Goal: Transaction & Acquisition: Obtain resource

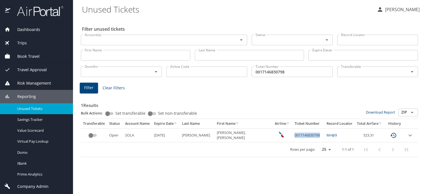
scroll to position [12, 0]
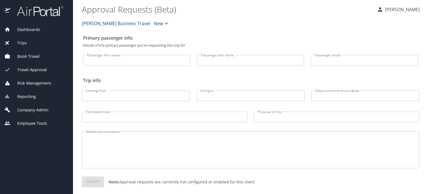
click at [30, 45] on div "Trips" at bounding box center [36, 43] width 64 height 6
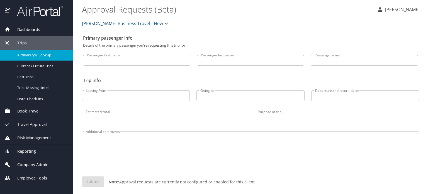
click at [29, 53] on span "Airtinerary® Lookup" at bounding box center [41, 54] width 49 height 5
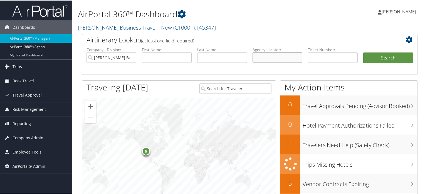
click at [295, 57] on input "text" at bounding box center [278, 57] width 50 height 10
paste input "D6P0FP"
type input "D6P0FP"
click at [375, 56] on button "Search" at bounding box center [389, 57] width 50 height 11
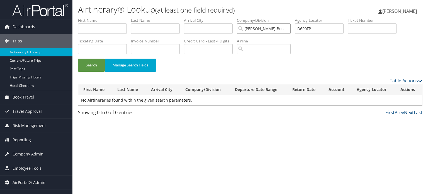
click at [289, 28] on input "Christopherson Business Travel - New" at bounding box center [264, 28] width 54 height 10
click at [88, 65] on button "Search" at bounding box center [91, 64] width 27 height 13
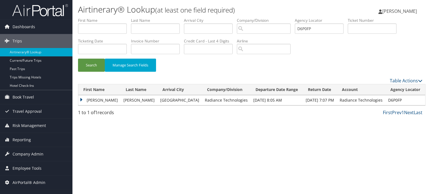
click at [81, 99] on td "ERIC JAMES" at bounding box center [99, 100] width 42 height 10
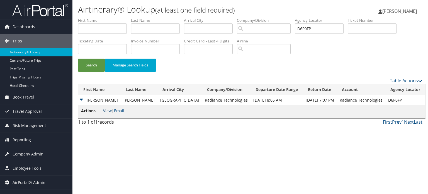
click at [110, 110] on link "View" at bounding box center [107, 110] width 9 height 5
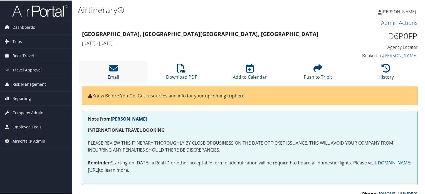
click at [118, 69] on li "Email" at bounding box center [113, 71] width 68 height 23
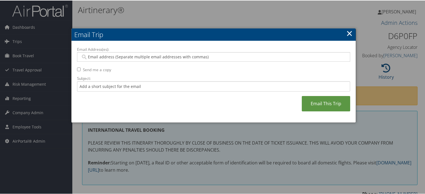
click at [107, 57] on input "Email Address(es):" at bounding box center [214, 56] width 266 height 6
click at [84, 55] on input "Email Address(es):" at bounding box center [214, 56] width 266 height 6
paste input "eric.j.schoenhals.ctr@army.mil"
type input "eric.j.schoenhals.ctr@army.mil"
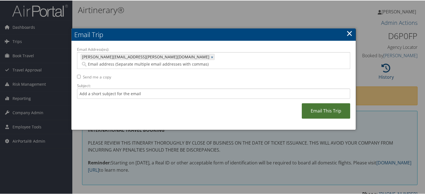
click at [325, 104] on link "Email This Trip" at bounding box center [326, 109] width 48 height 15
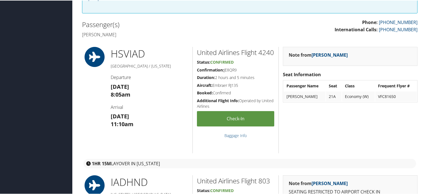
scroll to position [111, 0]
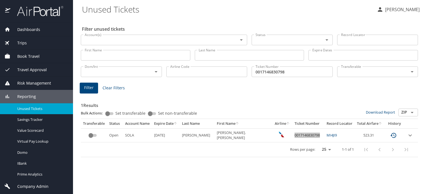
scroll to position [12, 0]
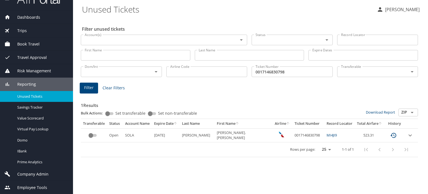
click at [236, 6] on Tickets "Unused Tickets" at bounding box center [227, 9] width 290 height 17
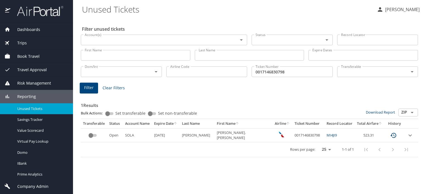
scroll to position [0, 0]
click at [302, 136] on td "0017146830798" at bounding box center [308, 135] width 32 height 14
copy td "0017146830798"
